Goal: Check status: Check status

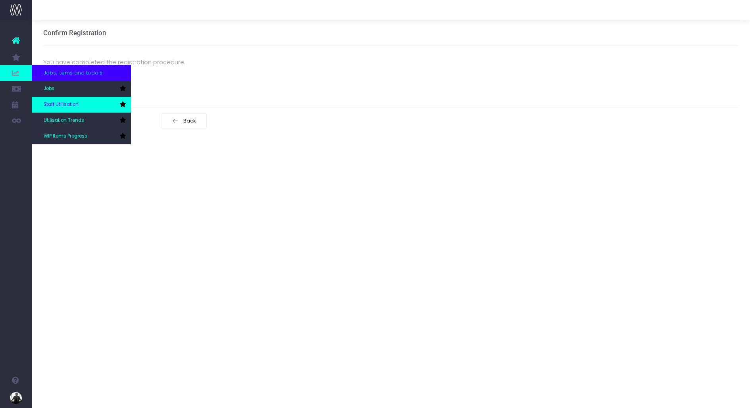
click at [68, 106] on span "Staff Utilisation" at bounding box center [61, 104] width 35 height 7
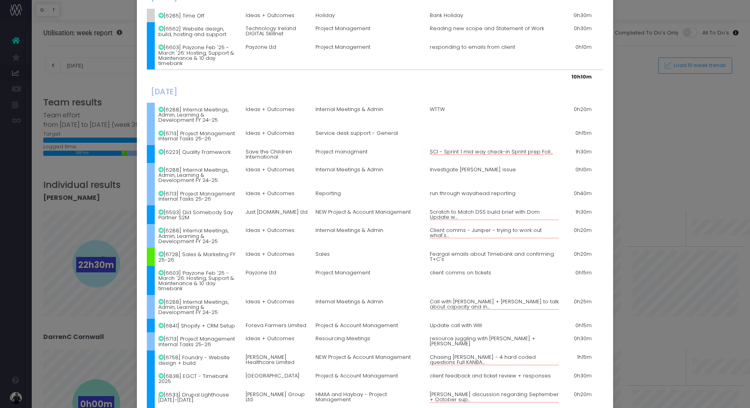
scroll to position [64, 0]
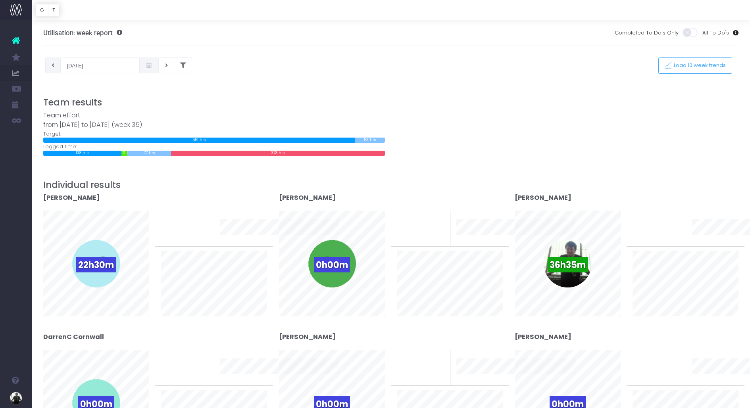
click at [52, 65] on icon at bounding box center [53, 65] width 3 height 0
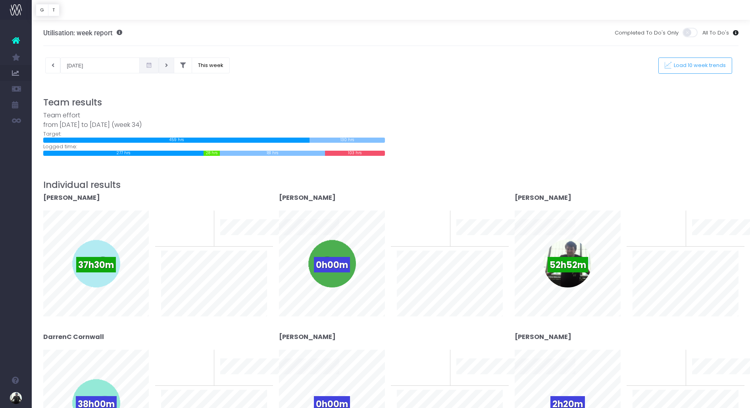
click at [165, 65] on icon at bounding box center [166, 65] width 3 height 0
type input "[DATE]"
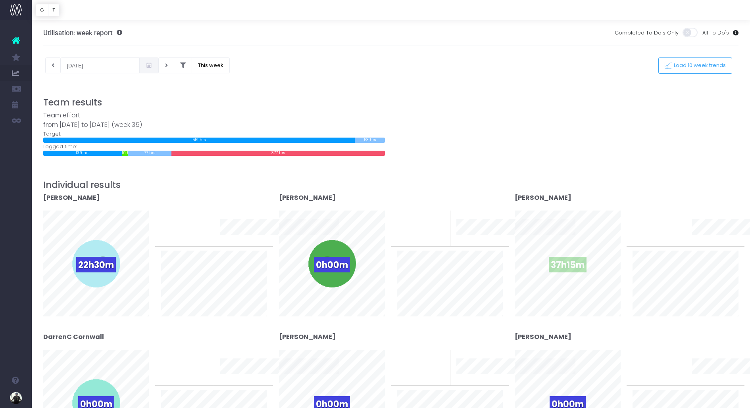
click at [568, 261] on span "37h15m" at bounding box center [568, 264] width 38 height 15
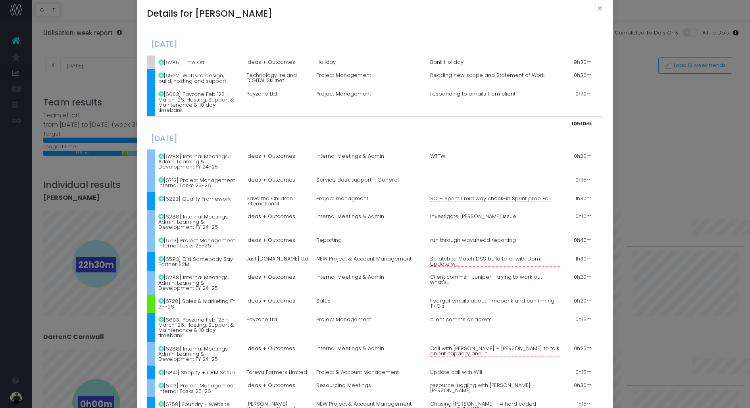
scroll to position [0, 0]
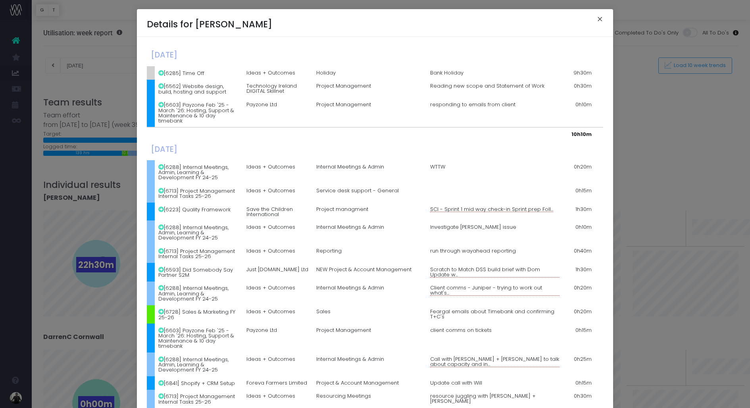
click at [601, 17] on button "×" at bounding box center [600, 20] width 17 height 13
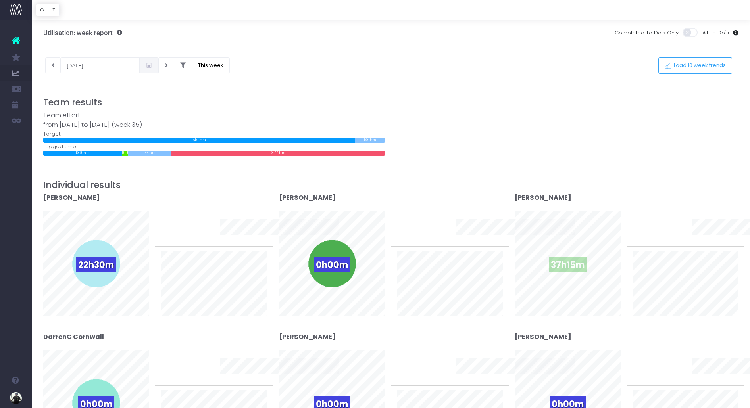
click at [563, 274] on div "37h15m" at bounding box center [568, 264] width 48 height 48
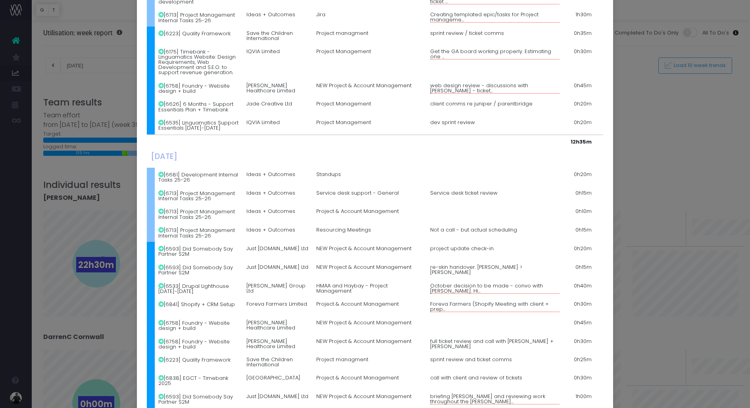
scroll to position [1193, 0]
